Goal: Task Accomplishment & Management: Manage account settings

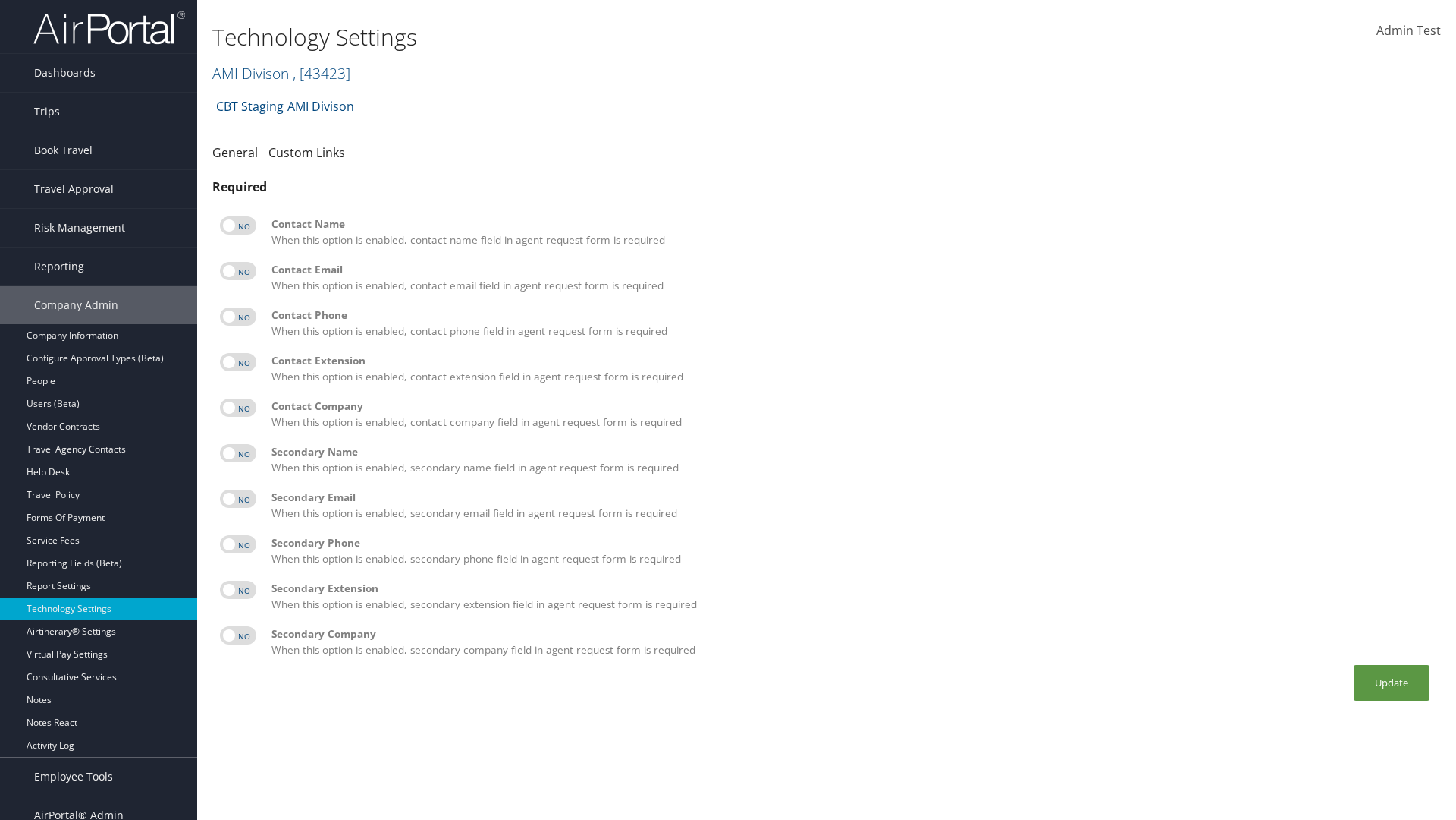
click at [238, 225] on label at bounding box center [238, 225] width 36 height 18
click at [237, 225] on input "checkbox" at bounding box center [232, 228] width 10 height 10
checkbox input "true"
click at [238, 271] on label at bounding box center [238, 271] width 36 height 18
click at [237, 271] on input "checkbox" at bounding box center [232, 274] width 10 height 10
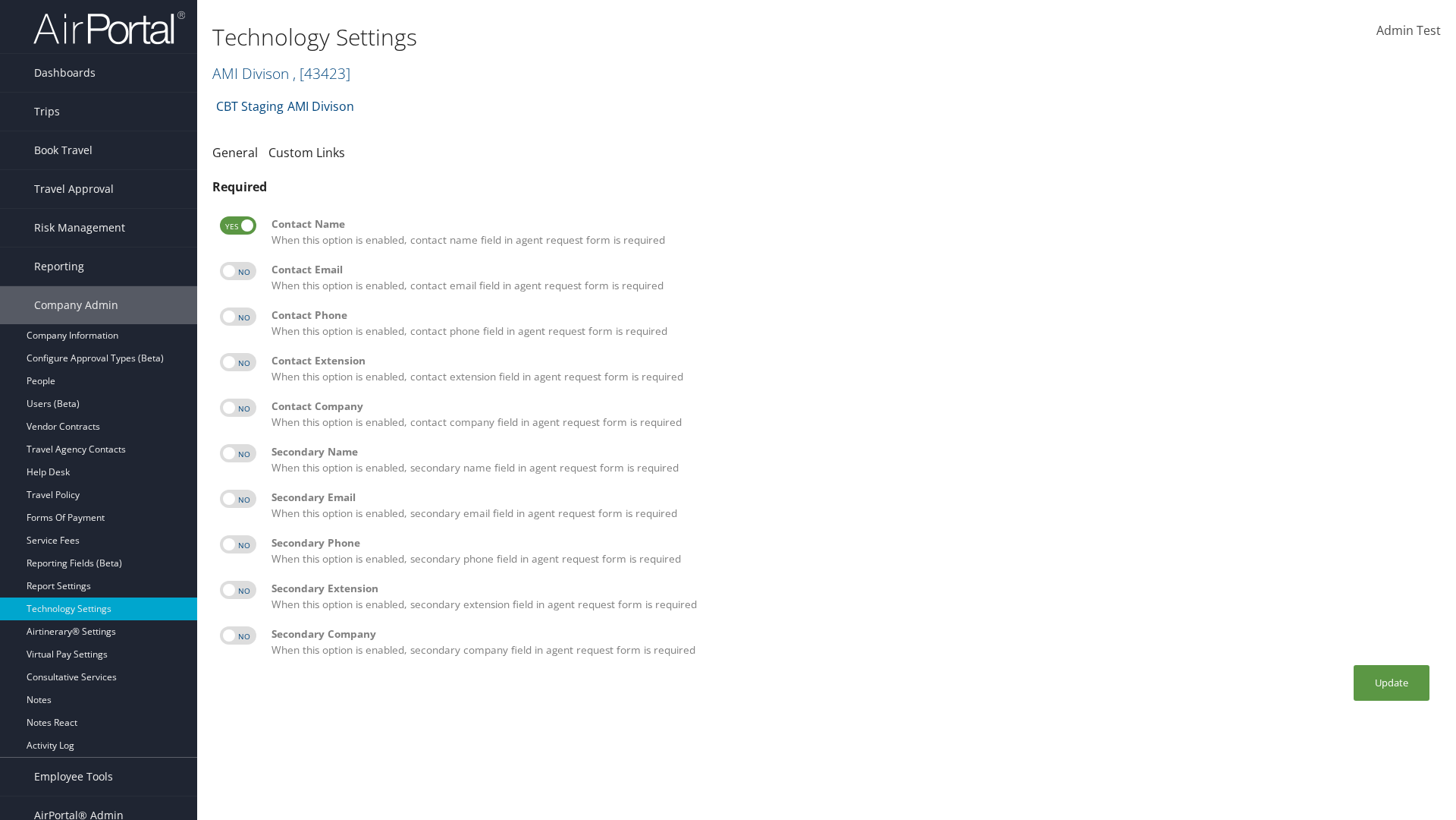
checkbox input "true"
click at [238, 317] on label at bounding box center [238, 317] width 36 height 18
click at [237, 317] on input "checkbox" at bounding box center [232, 318] width 10 height 10
checkbox input "true"
click at [238, 362] on label at bounding box center [238, 362] width 36 height 18
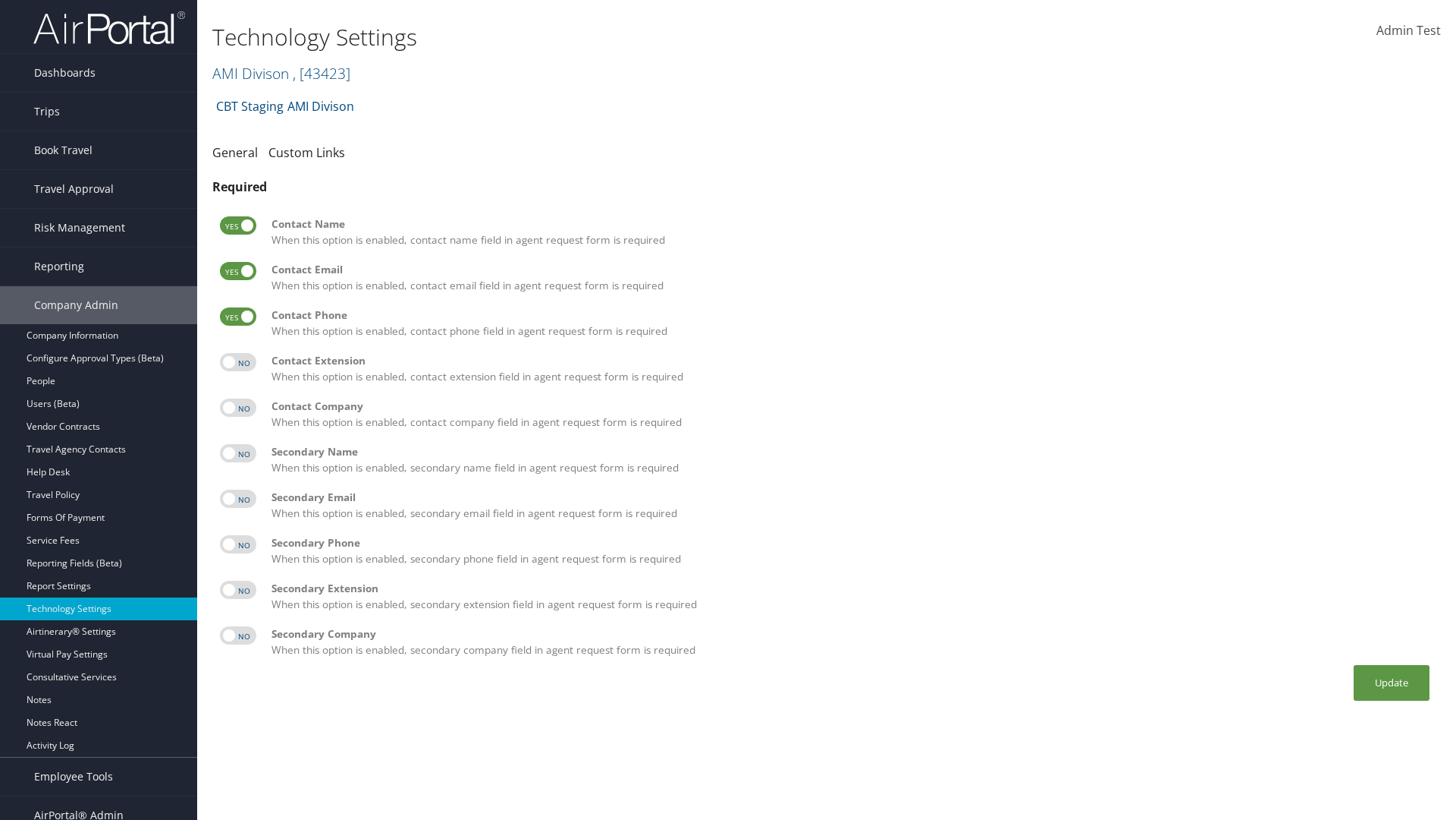
click at [237, 362] on input "checkbox" at bounding box center [232, 364] width 10 height 10
checkbox input "true"
click at [238, 408] on label at bounding box center [238, 408] width 36 height 18
click at [237, 408] on input "checkbox" at bounding box center [232, 410] width 10 height 10
checkbox input "true"
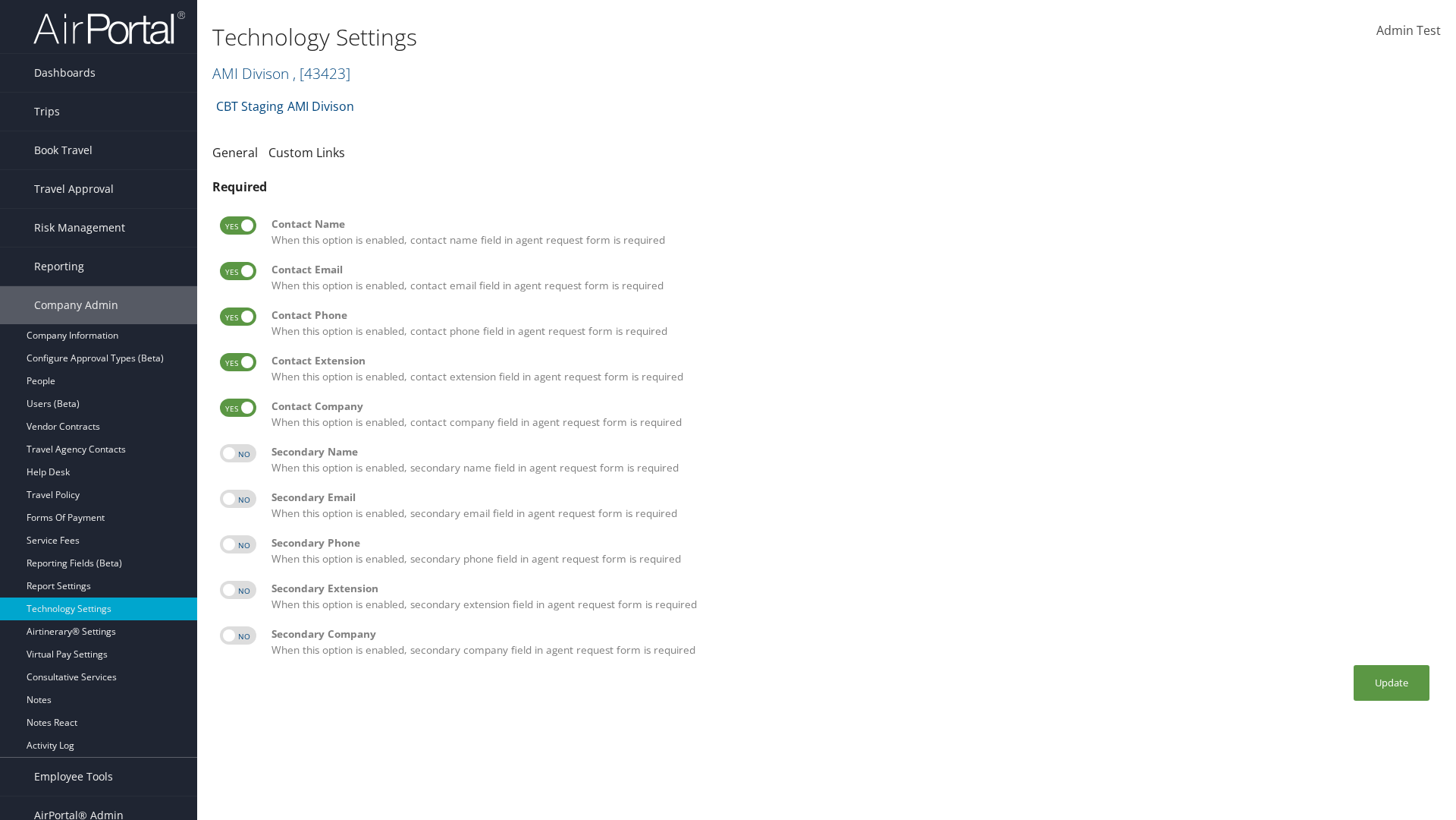
click at [238, 453] on label at bounding box center [238, 453] width 36 height 18
click at [237, 453] on input "checkbox" at bounding box center [232, 455] width 10 height 10
checkbox input "true"
click at [238, 499] on label at bounding box center [238, 499] width 36 height 18
click at [237, 499] on input "checkbox" at bounding box center [232, 501] width 10 height 10
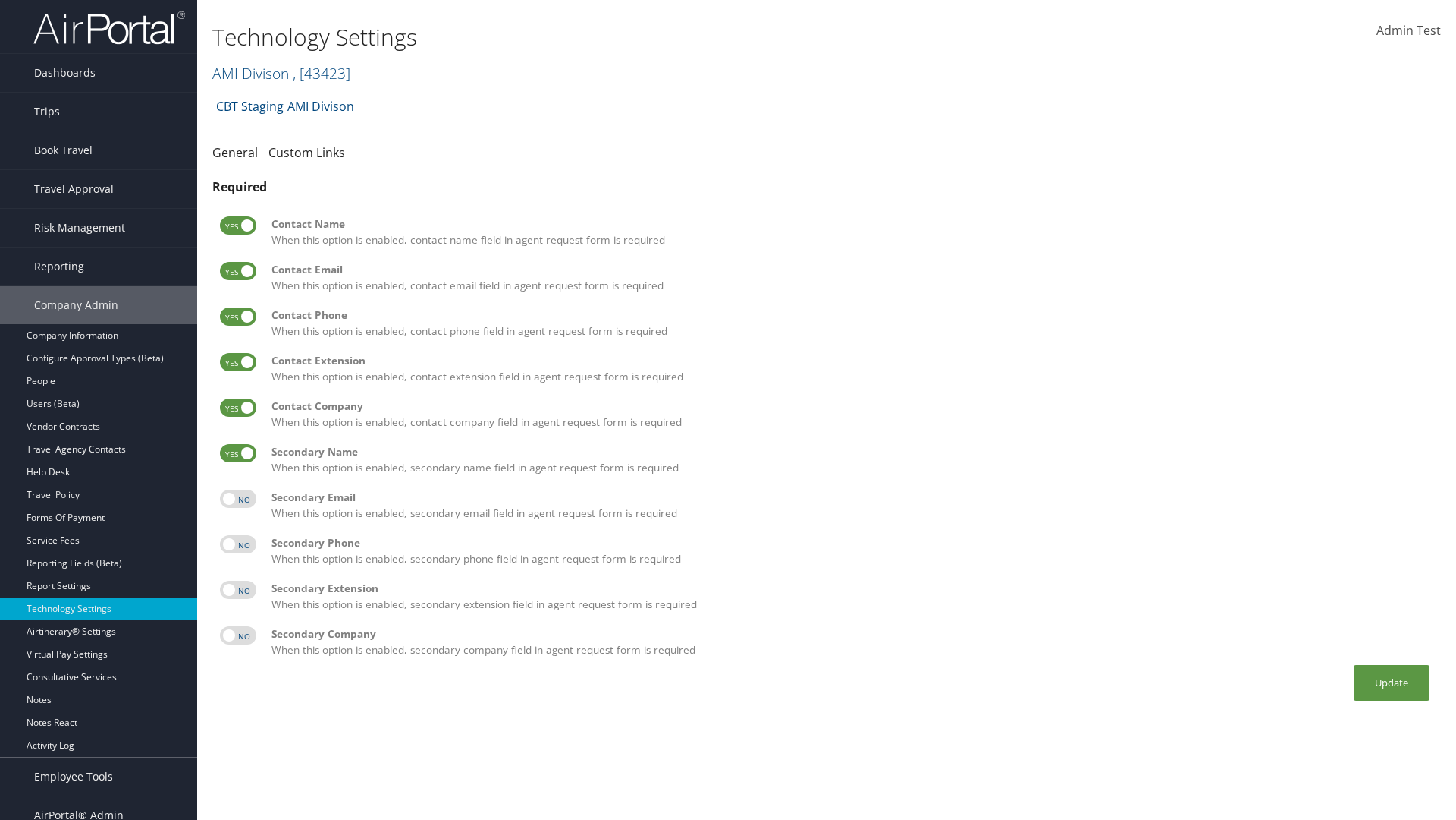
checkbox input "true"
click at [238, 545] on label at bounding box center [238, 545] width 36 height 18
click at [237, 545] on input "checkbox" at bounding box center [232, 546] width 10 height 10
checkbox input "true"
click at [238, 589] on label at bounding box center [238, 590] width 36 height 18
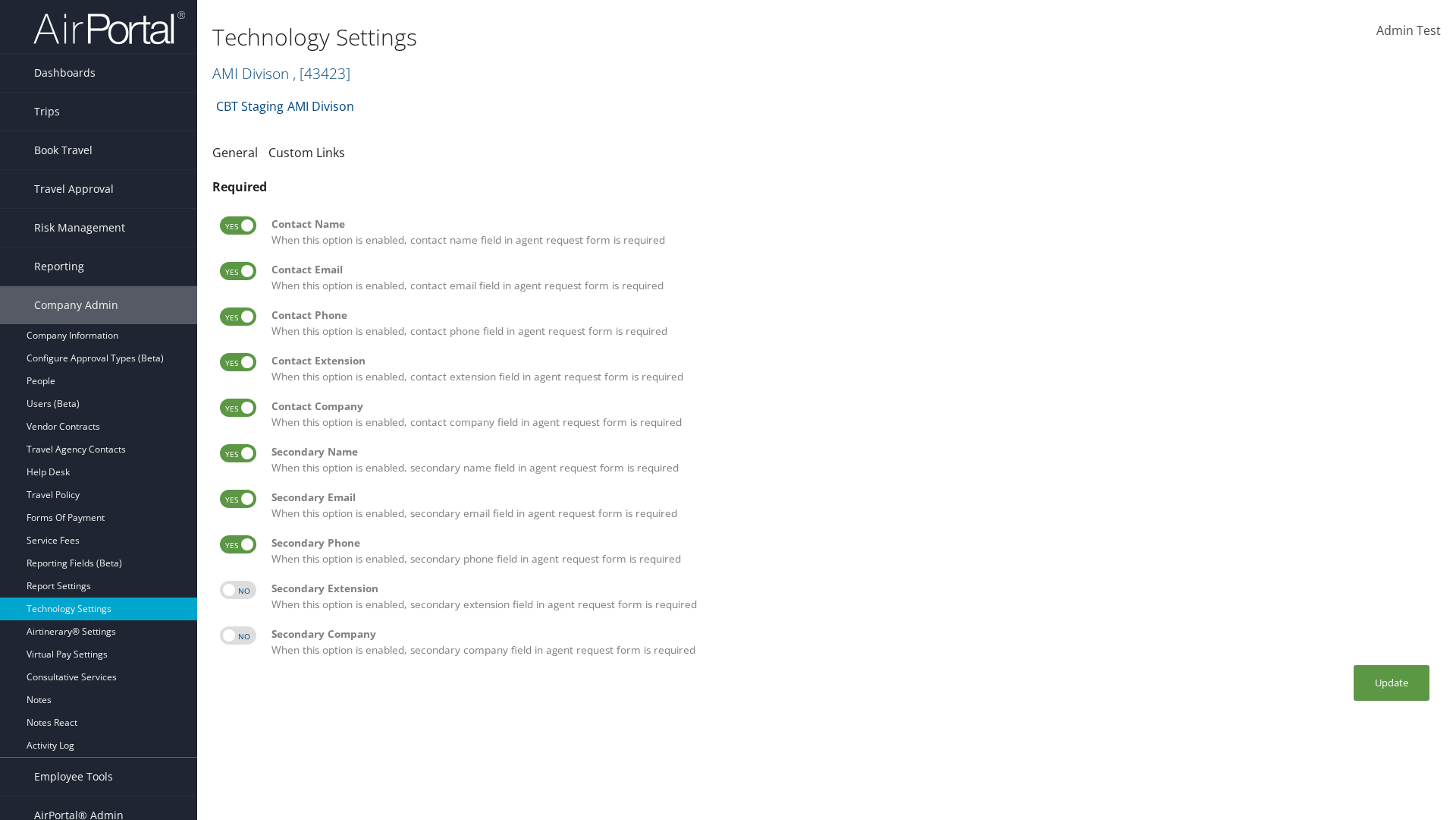
click at [237, 589] on input "checkbox" at bounding box center [232, 592] width 10 height 10
checkbox input "true"
click at [238, 635] on label at bounding box center [238, 635] width 36 height 18
click at [237, 635] on input "checkbox" at bounding box center [232, 638] width 10 height 10
checkbox input "true"
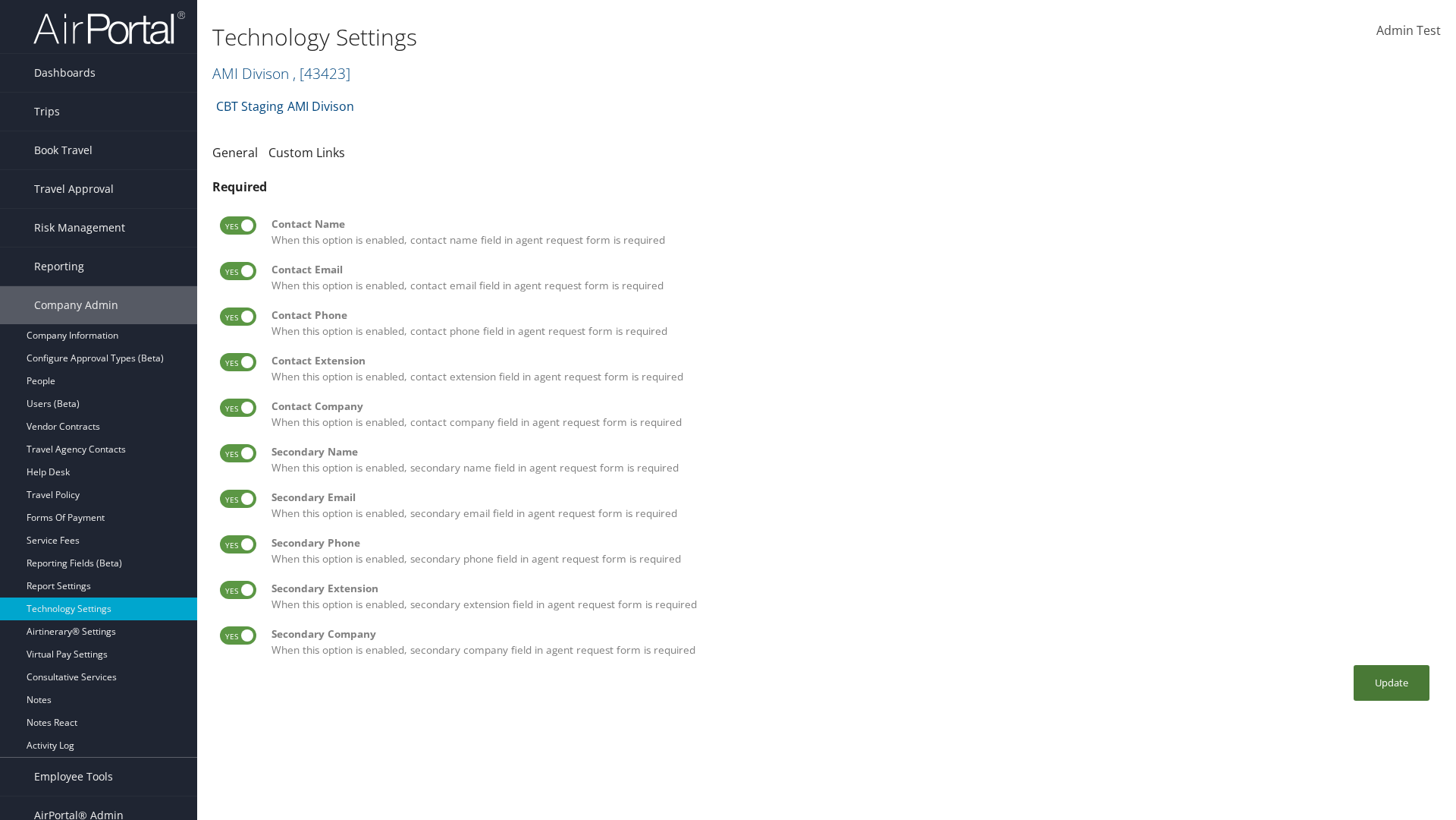
click at [1392, 682] on button "Update" at bounding box center [1391, 682] width 76 height 36
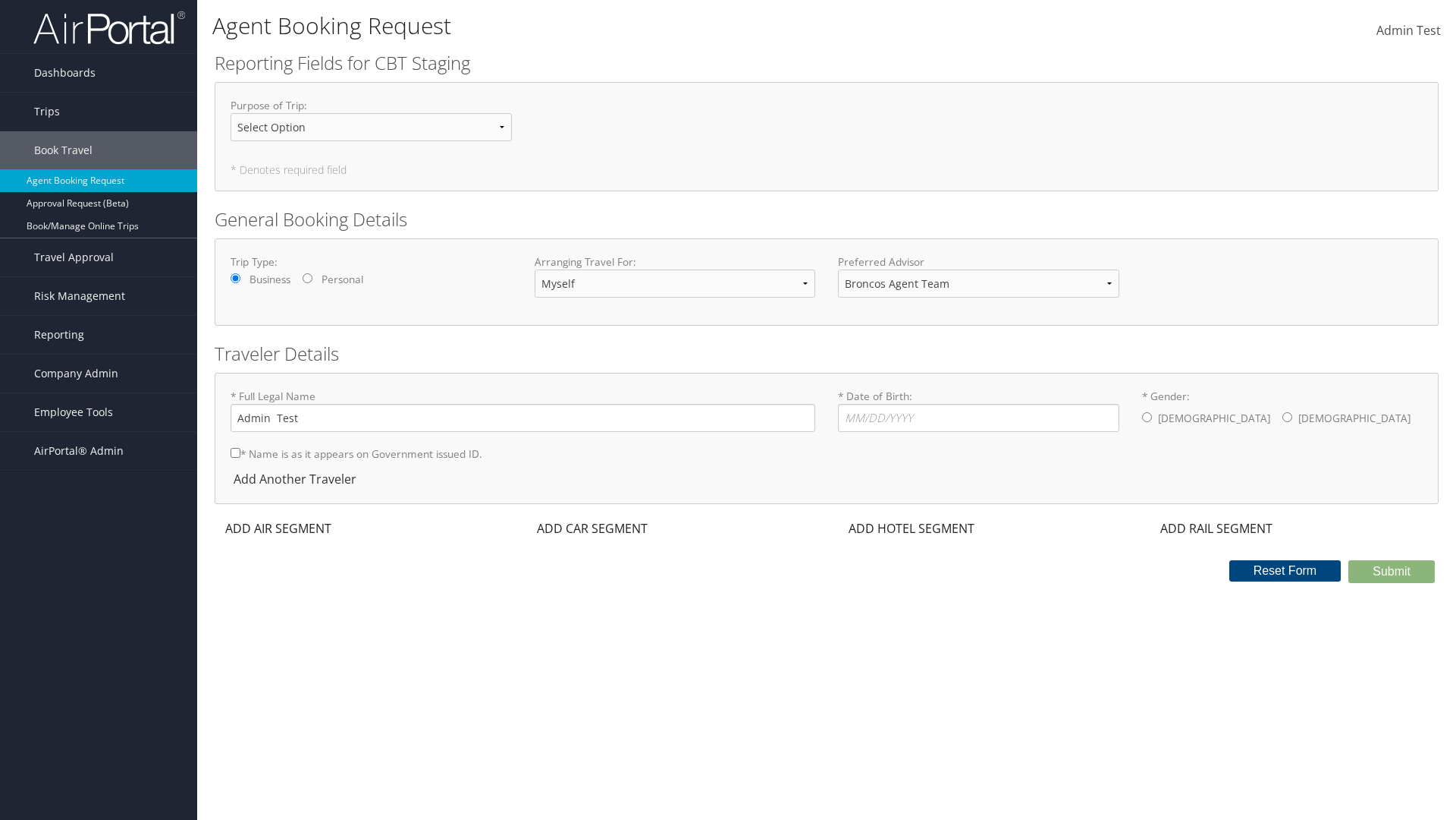
click at [278, 528] on div "ADD AIR SEGMENT" at bounding box center [276, 528] width 124 height 18
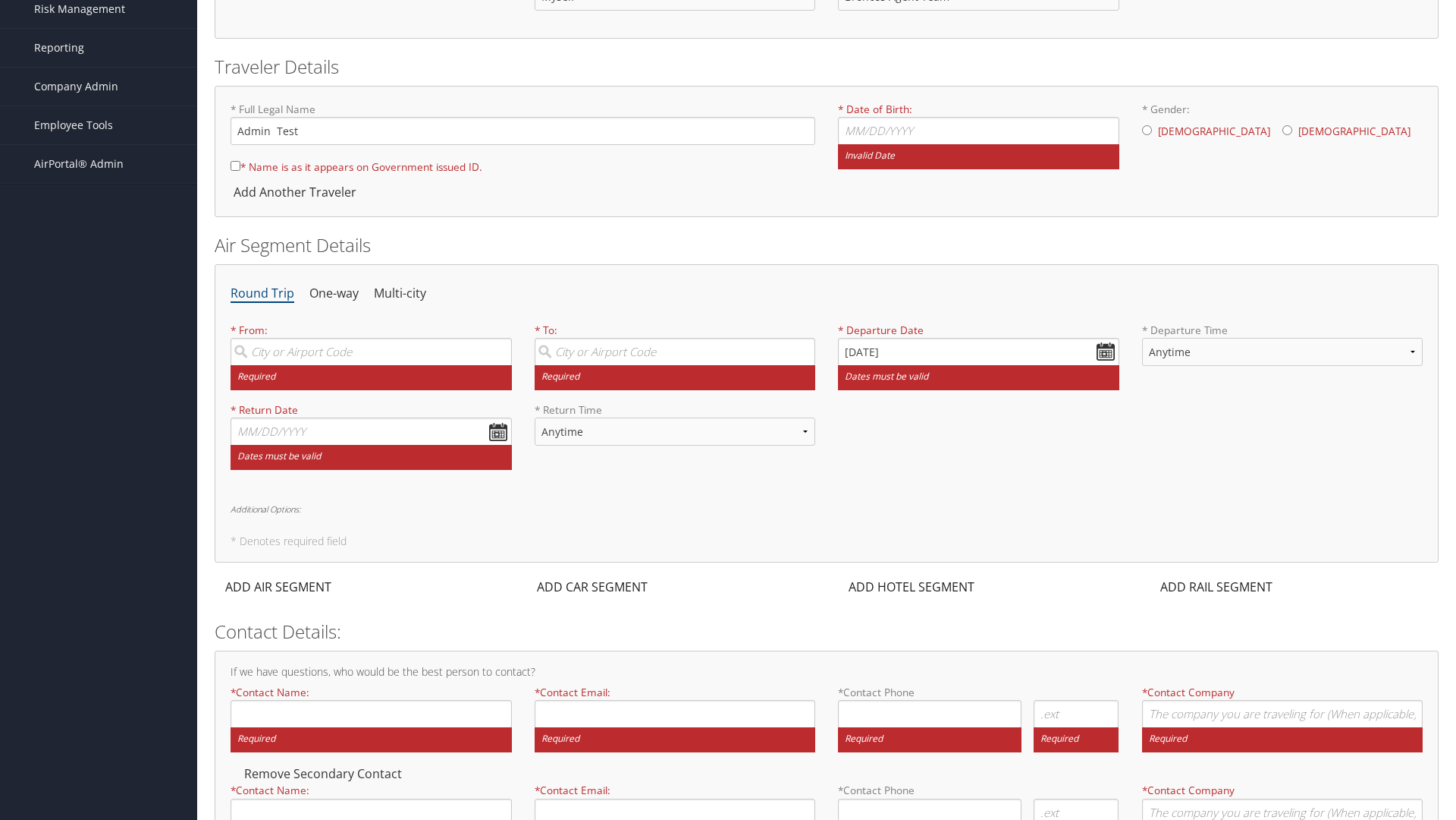
scroll to position [293, 0]
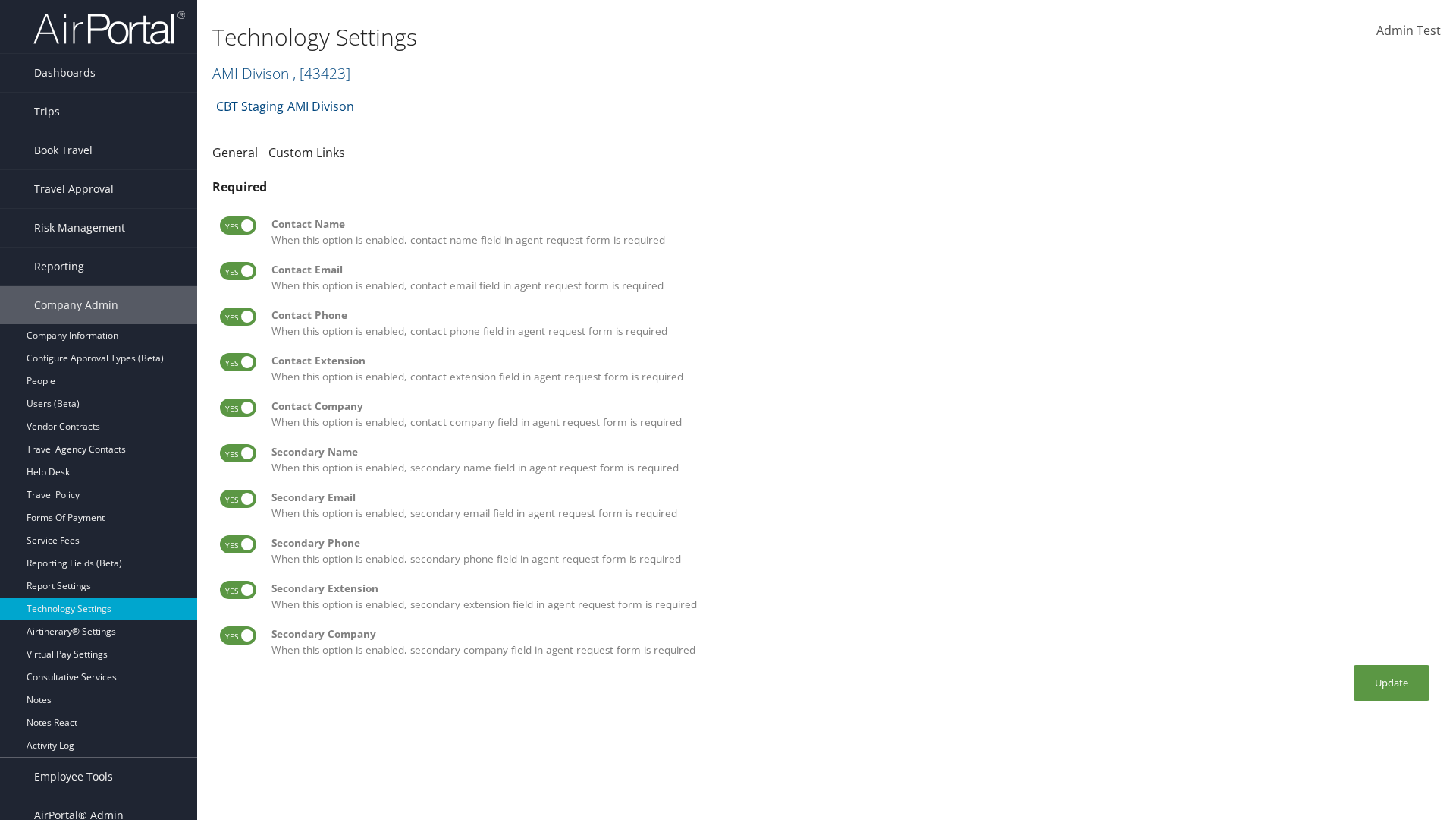
click at [238, 225] on label at bounding box center [238, 225] width 36 height 18
click at [237, 225] on input "checkbox" at bounding box center [232, 228] width 10 height 10
checkbox input "false"
click at [238, 271] on label at bounding box center [238, 271] width 36 height 18
click at [237, 271] on input "checkbox" at bounding box center [232, 274] width 10 height 10
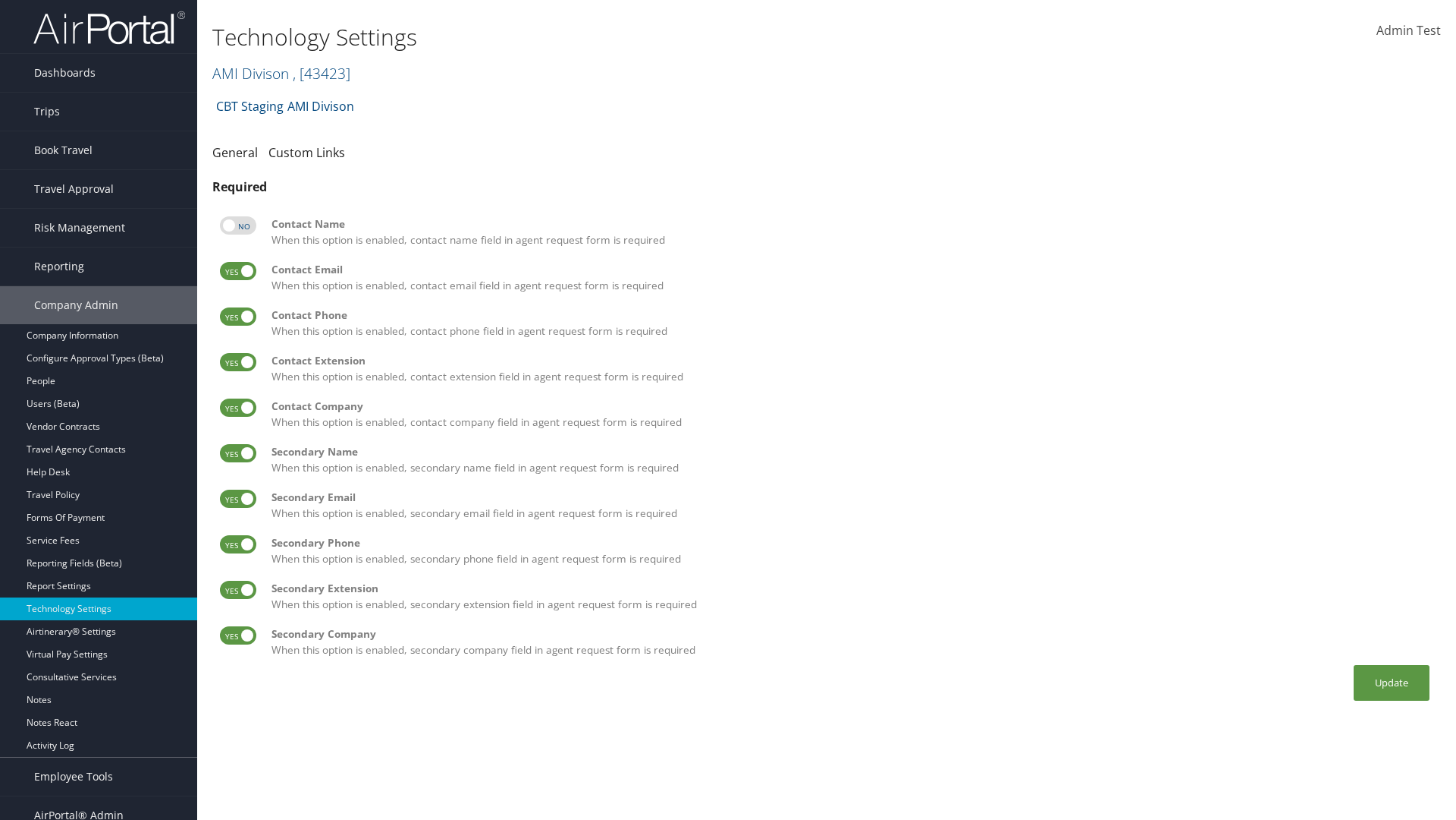
checkbox input "false"
click at [238, 317] on label at bounding box center [238, 317] width 36 height 18
click at [237, 317] on input "checkbox" at bounding box center [232, 318] width 10 height 10
checkbox input "false"
click at [238, 362] on label at bounding box center [238, 362] width 36 height 18
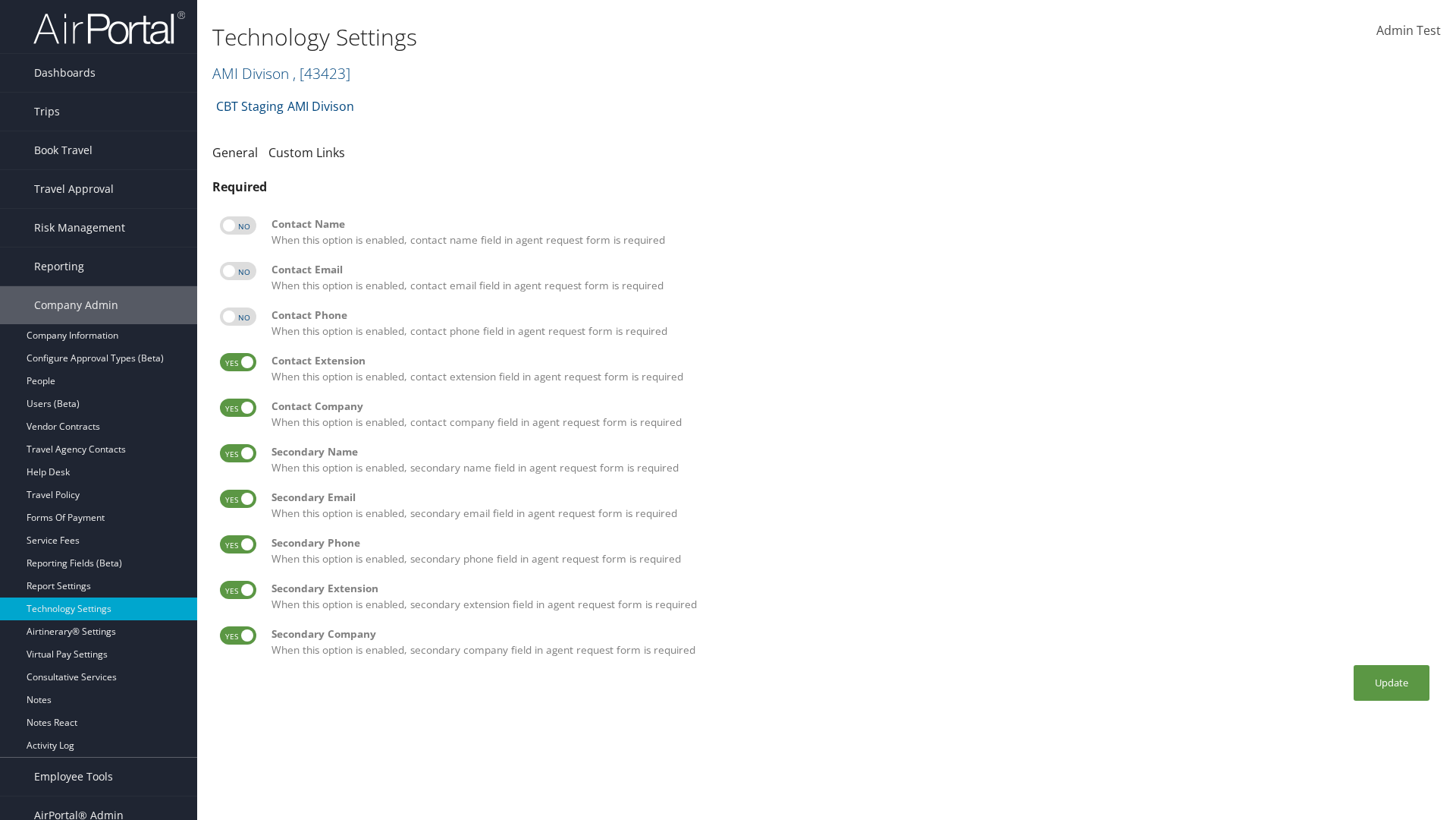
click at [237, 362] on input "checkbox" at bounding box center [232, 364] width 10 height 10
checkbox input "false"
click at [238, 408] on label at bounding box center [238, 408] width 36 height 18
click at [237, 408] on input "checkbox" at bounding box center [232, 410] width 10 height 10
checkbox input "false"
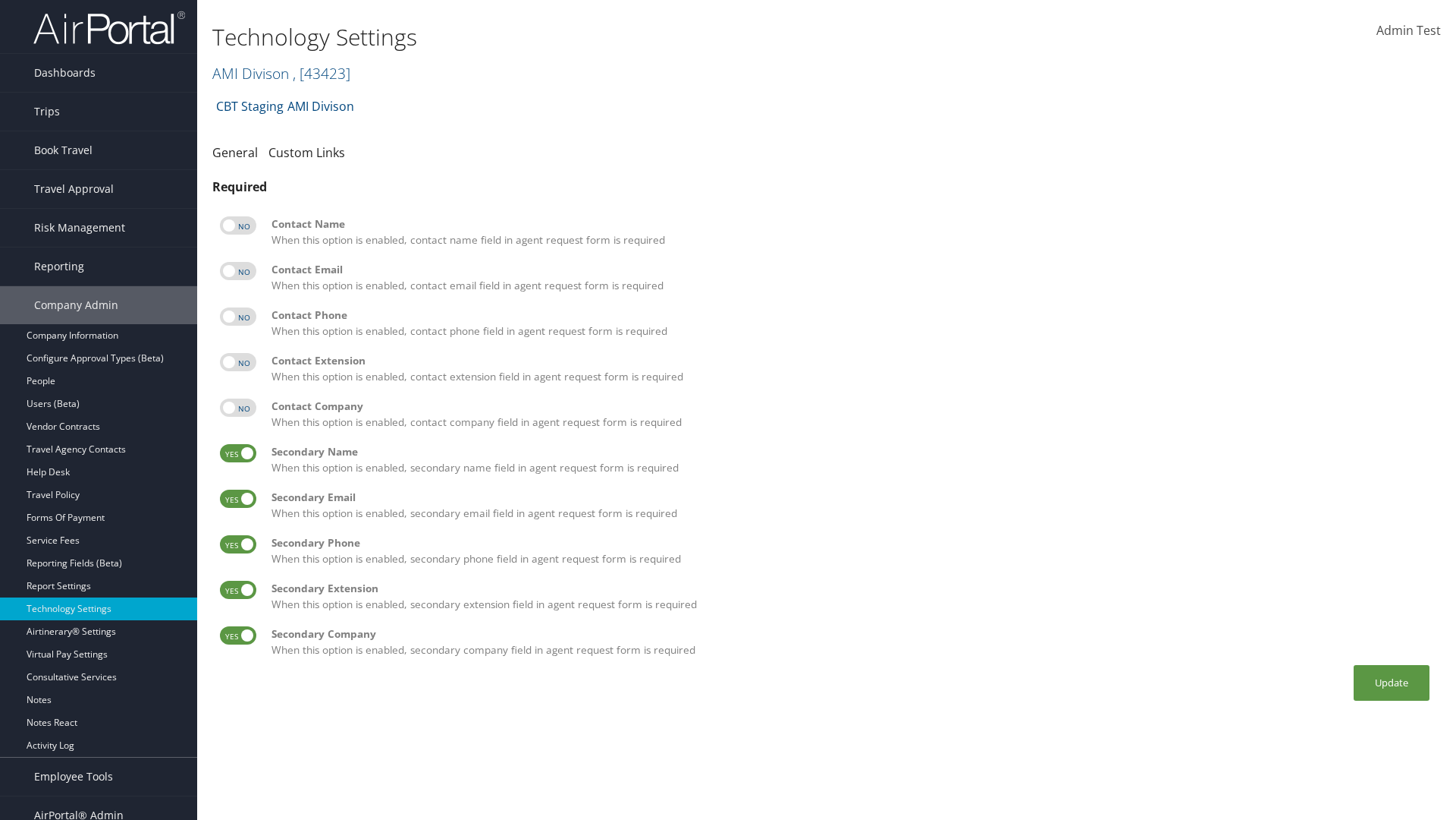
click at [238, 453] on label at bounding box center [238, 453] width 36 height 18
click at [237, 453] on input "checkbox" at bounding box center [232, 455] width 10 height 10
checkbox input "false"
click at [238, 499] on label at bounding box center [238, 499] width 36 height 18
click at [237, 499] on input "checkbox" at bounding box center [232, 501] width 10 height 10
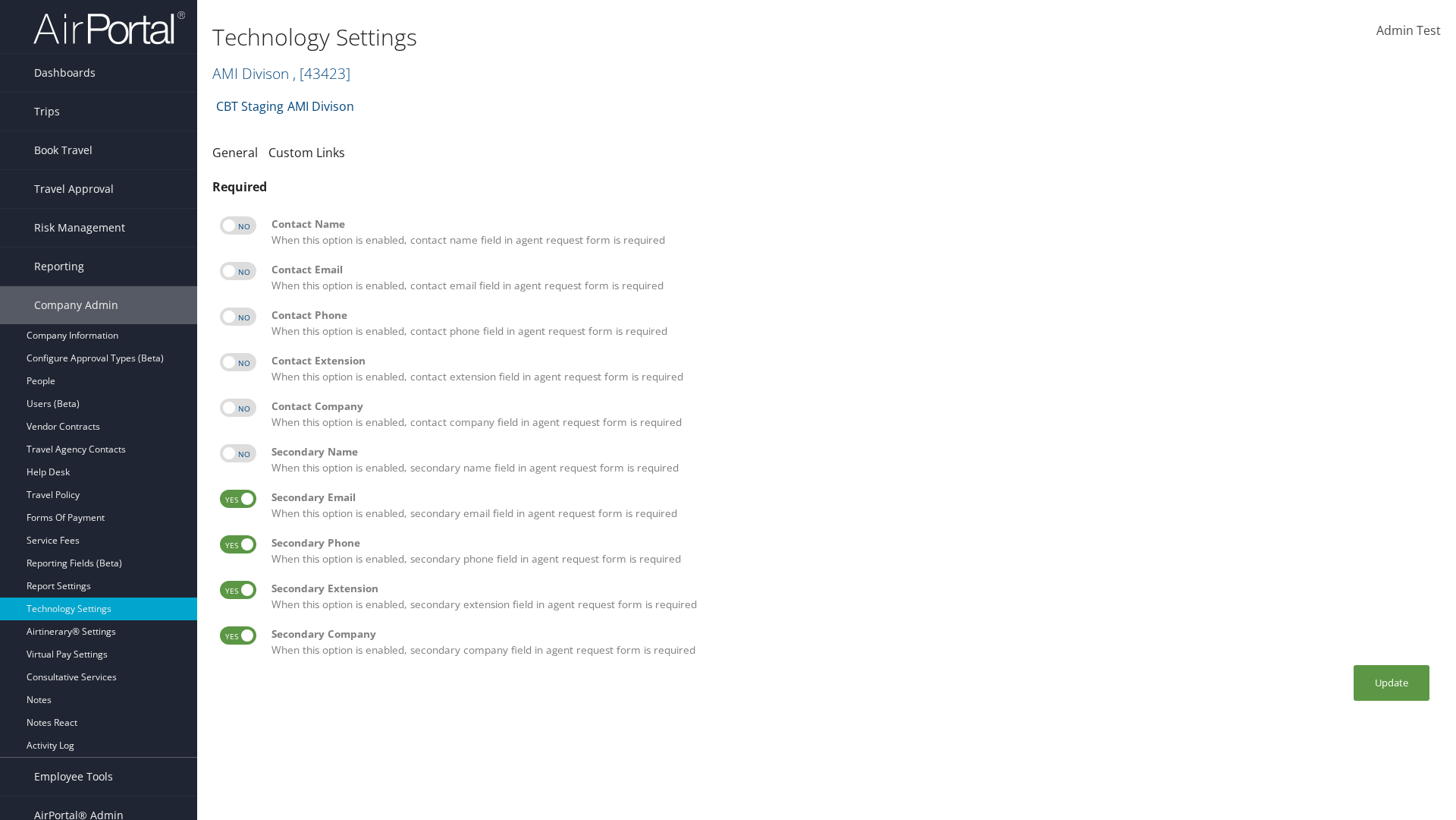
checkbox input "false"
click at [238, 545] on label at bounding box center [238, 545] width 36 height 18
click at [237, 545] on input "checkbox" at bounding box center [232, 546] width 10 height 10
checkbox input "false"
click at [238, 589] on label at bounding box center [238, 590] width 36 height 18
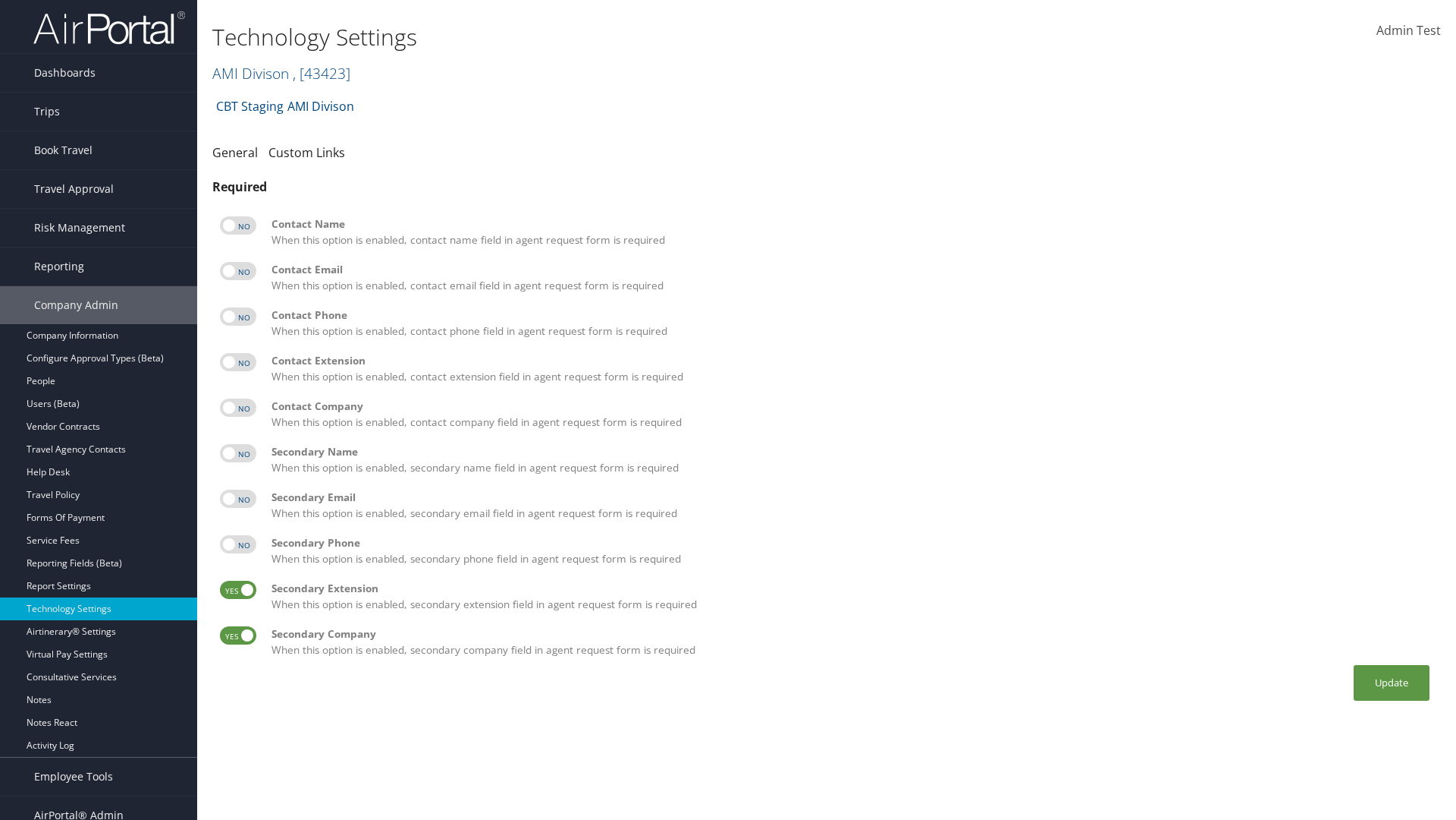
click at [237, 589] on input "checkbox" at bounding box center [232, 592] width 10 height 10
checkbox input "false"
click at [238, 635] on label at bounding box center [238, 635] width 36 height 18
click at [237, 635] on input "checkbox" at bounding box center [232, 638] width 10 height 10
checkbox input "false"
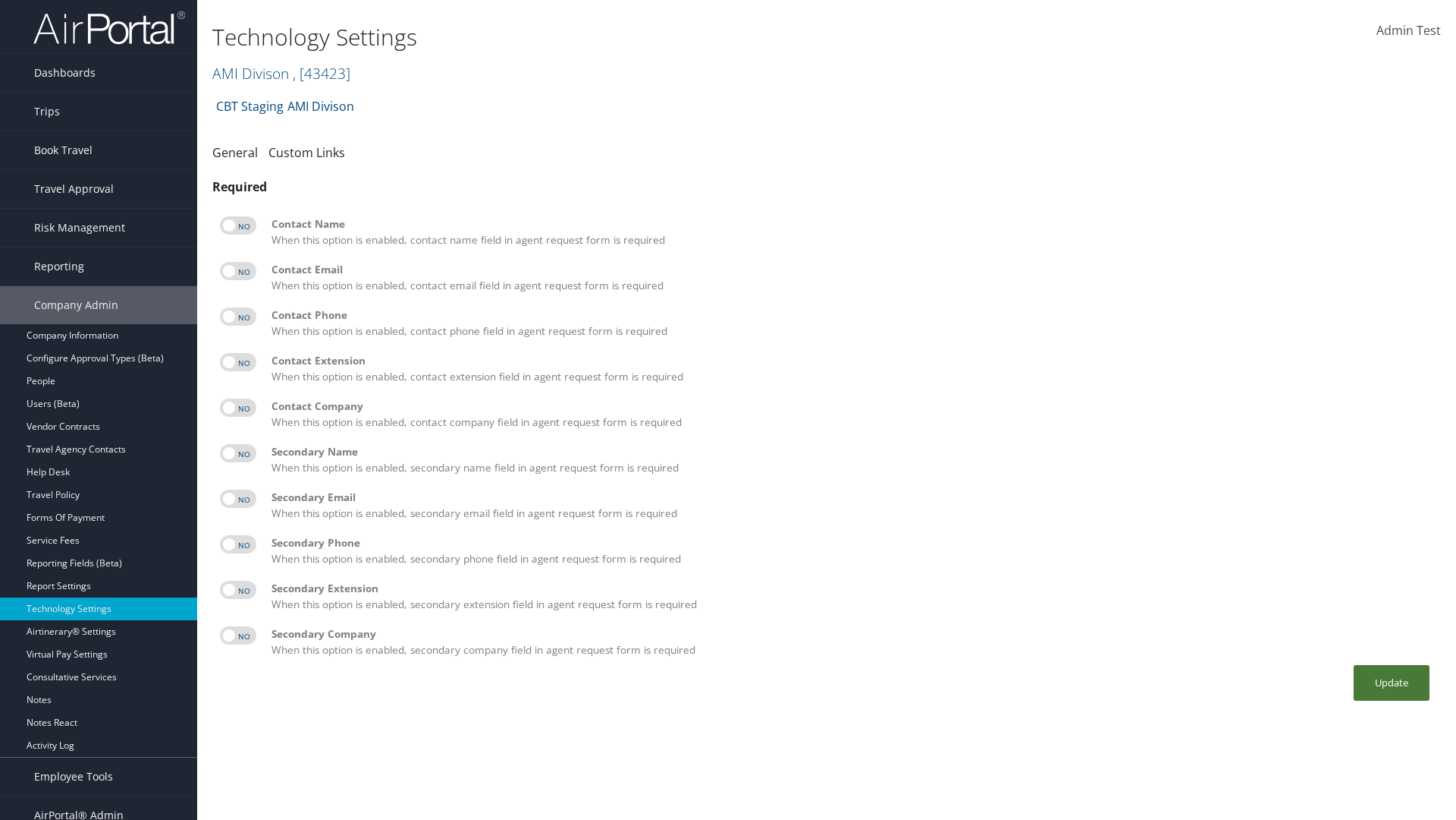
click at [1392, 682] on button "Update" at bounding box center [1391, 682] width 76 height 36
